Goal: Task Accomplishment & Management: Manage account settings

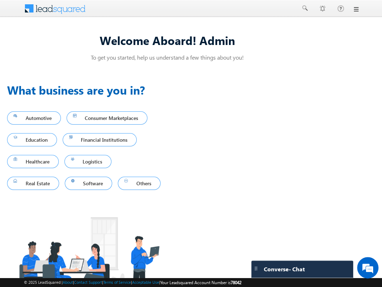
click at [359, 7] on div "Menu Admin r2pra shant @gmai [DOMAIN_NAME] R2pra" at bounding box center [191, 8] width 382 height 17
click at [354, 15] on div at bounding box center [191, 8] width 335 height 17
click at [355, 13] on div at bounding box center [191, 8] width 335 height 17
click at [356, 7] on link at bounding box center [356, 9] width 6 height 6
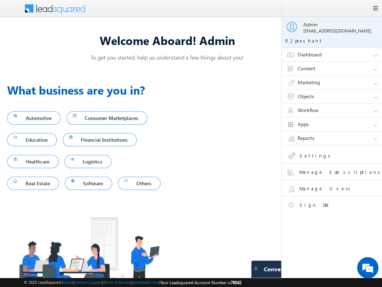
click at [314, 153] on link "Settings" at bounding box center [338, 156] width 102 height 12
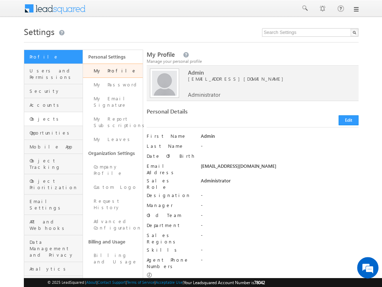
click at [62, 112] on link "Objects" at bounding box center [53, 119] width 58 height 14
